Goal: Information Seeking & Learning: Learn about a topic

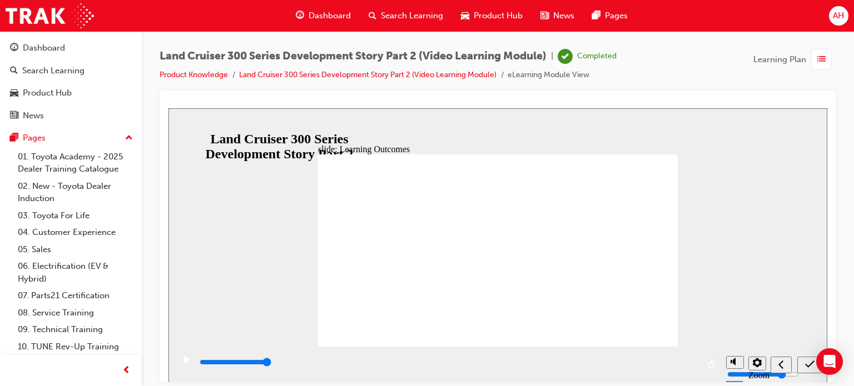
click at [819, 61] on span "list-icon" at bounding box center [821, 60] width 8 height 14
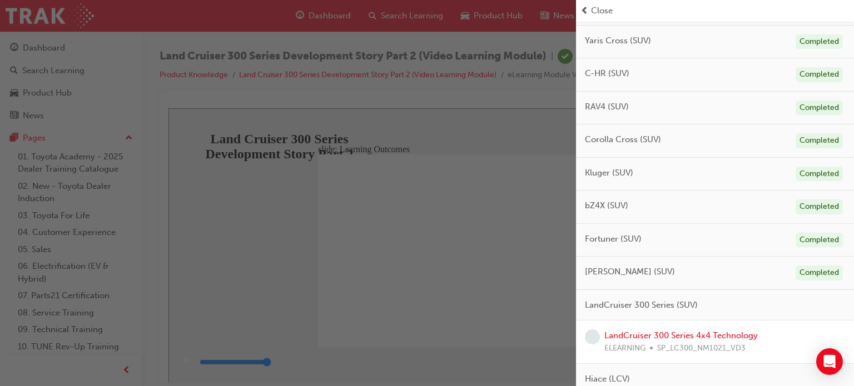
scroll to position [334, 0]
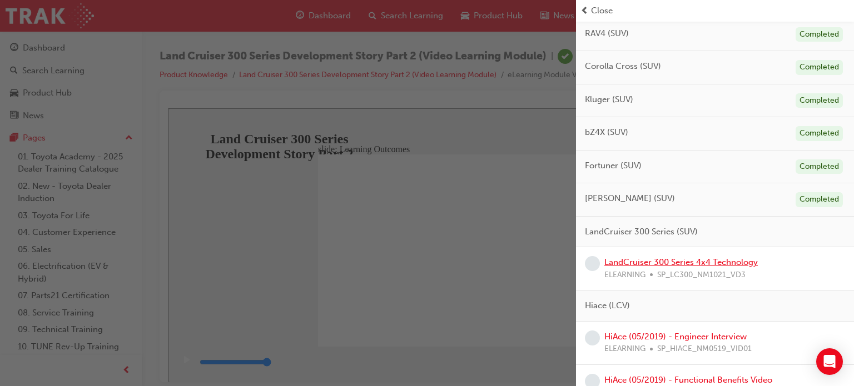
click at [625, 262] on link "LandCruiser 300 Series 4x4 Technology" at bounding box center [680, 262] width 153 height 10
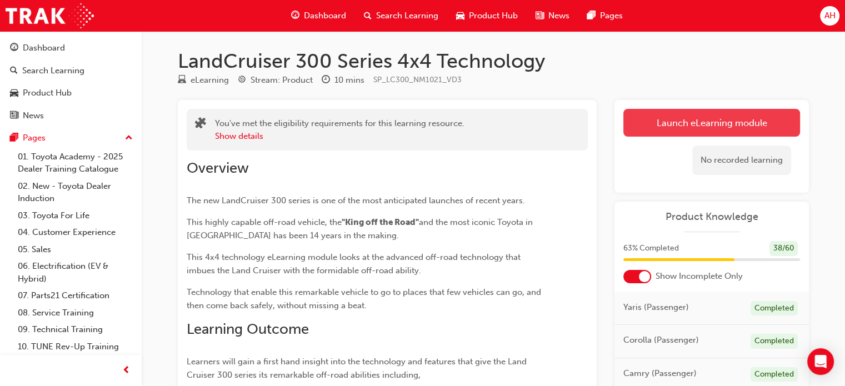
click at [772, 128] on link "Launch eLearning module" at bounding box center [712, 123] width 177 height 28
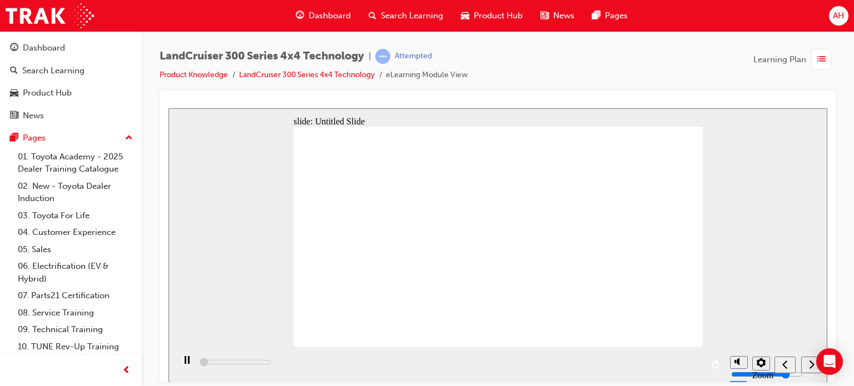
type input "494000"
